Goal: Task Accomplishment & Management: Complete application form

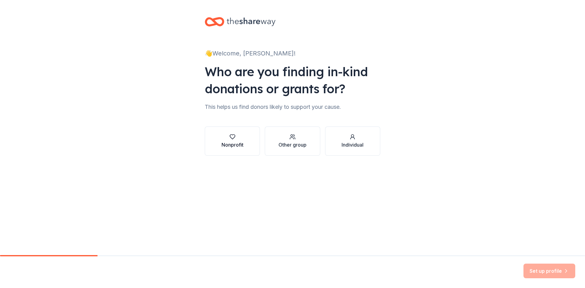
click at [240, 138] on div "button" at bounding box center [232, 137] width 22 height 6
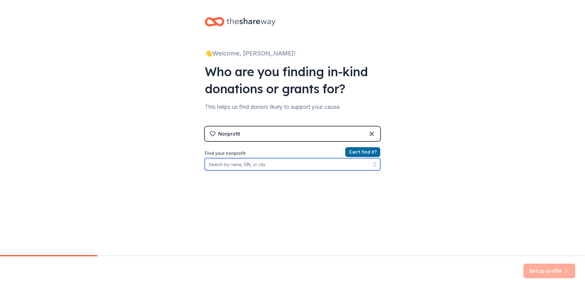
click at [277, 164] on input "Find your nonprofit" at bounding box center [292, 164] width 175 height 12
type input "[PERSON_NAME][DEMOGRAPHIC_DATA]"
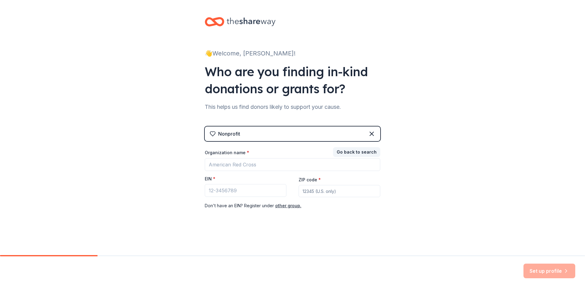
click at [440, 204] on div "👋 Welcome, [PERSON_NAME]! Who are you finding in-kind donations or grants for? …" at bounding box center [292, 125] width 585 height 251
click at [282, 166] on input "Organization name *" at bounding box center [292, 164] width 175 height 13
click at [366, 149] on button "Go back to search" at bounding box center [356, 152] width 47 height 10
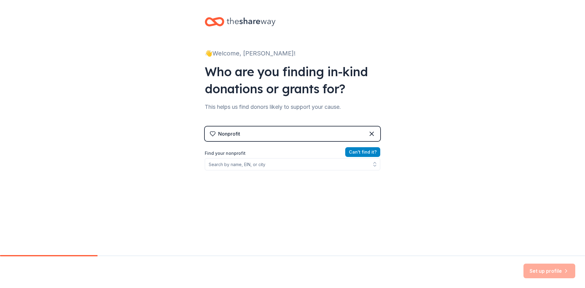
click at [351, 154] on button "Can ' t find it?" at bounding box center [362, 152] width 35 height 10
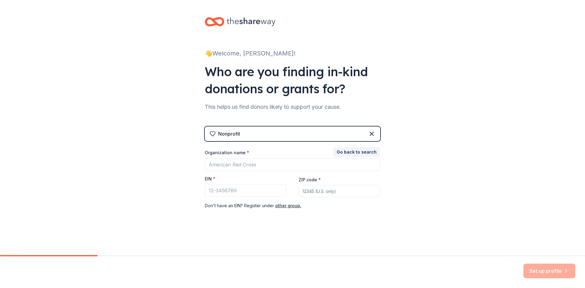
click at [319, 195] on input "ZIP code *" at bounding box center [339, 191] width 82 height 12
type input "29501"
click at [372, 134] on icon at bounding box center [371, 133] width 7 height 7
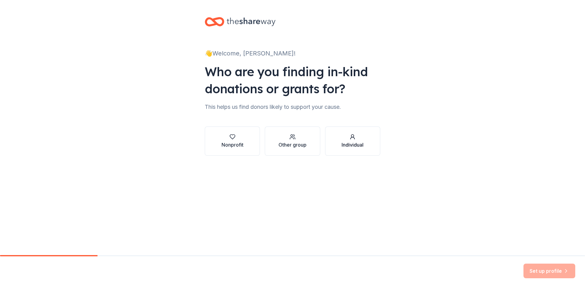
click at [354, 146] on div "Individual" at bounding box center [352, 144] width 22 height 7
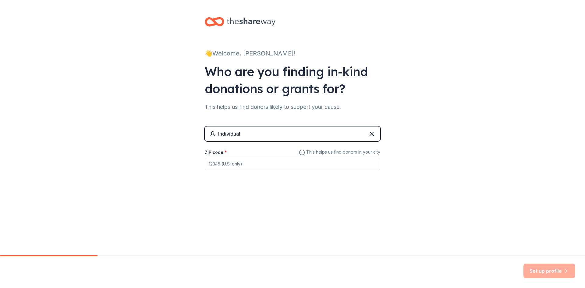
click at [247, 157] on div "ZIP code *" at bounding box center [292, 159] width 175 height 22
click at [243, 165] on input "ZIP code *" at bounding box center [292, 164] width 175 height 12
type input "29505"
click at [370, 135] on icon at bounding box center [371, 133] width 7 height 7
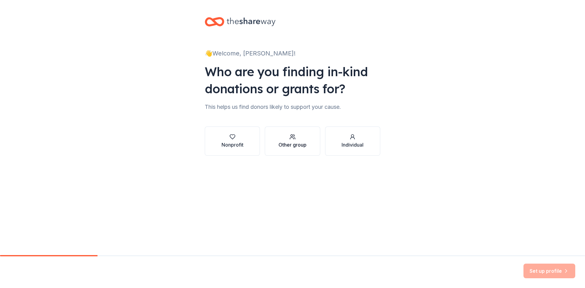
click at [305, 146] on div "Other group" at bounding box center [292, 144] width 28 height 7
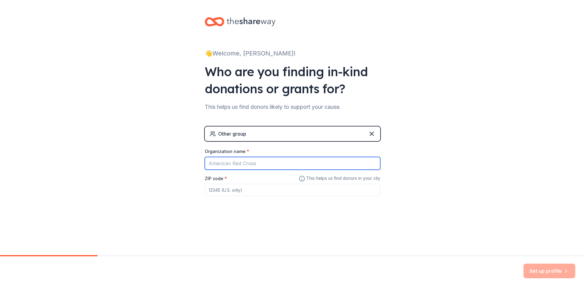
click at [272, 165] on input "Organization name *" at bounding box center [292, 163] width 175 height 13
type input "[PERSON_NAME] [DEMOGRAPHIC_DATA] [GEOGRAPHIC_DATA]"
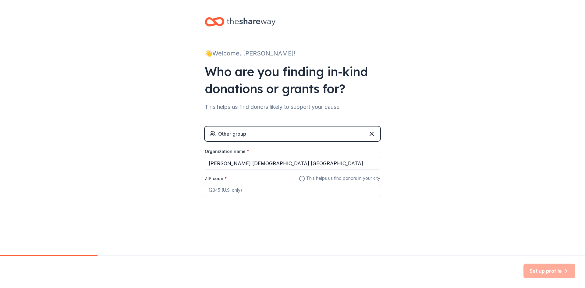
click at [230, 191] on input "ZIP code *" at bounding box center [292, 190] width 175 height 12
type input "29505"
click at [552, 272] on button "Set up profile" at bounding box center [549, 270] width 52 height 15
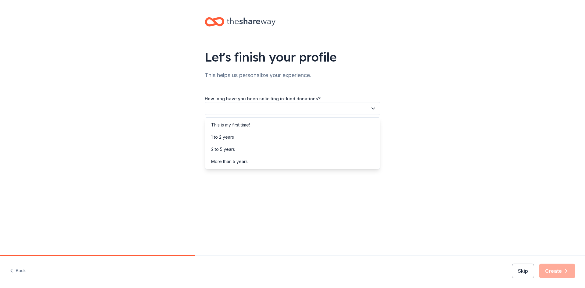
click at [273, 110] on button "button" at bounding box center [292, 108] width 175 height 13
click at [262, 124] on div "This is my first time!" at bounding box center [292, 125] width 172 height 12
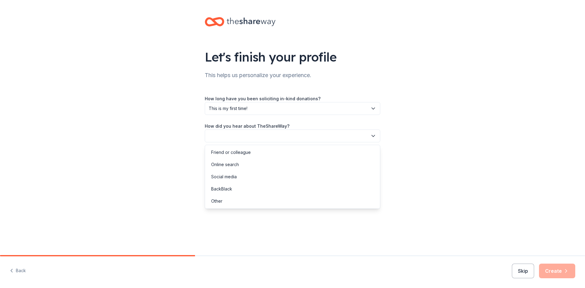
click at [262, 135] on button "button" at bounding box center [292, 135] width 175 height 13
click at [235, 179] on div "Social media" at bounding box center [224, 176] width 26 height 7
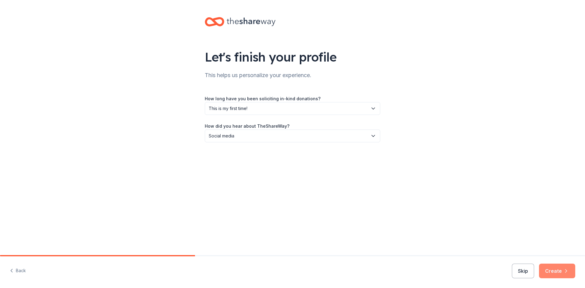
click at [551, 270] on button "Create" at bounding box center [557, 270] width 36 height 15
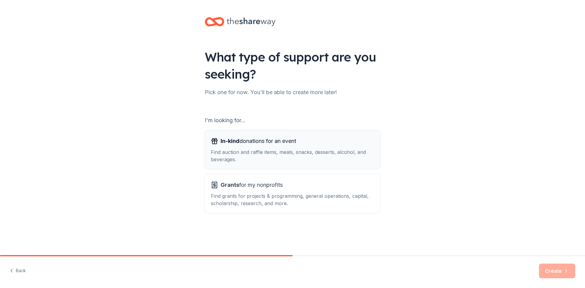
click at [249, 159] on div "Find auction and raffle items, meals, snacks, desserts, alcohol, and beverages." at bounding box center [292, 155] width 163 height 15
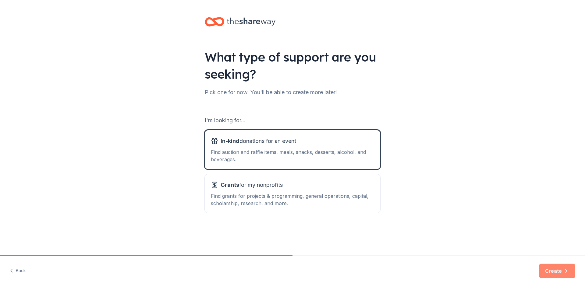
click at [558, 268] on button "Create" at bounding box center [557, 270] width 36 height 15
